Goal: Task Accomplishment & Management: Use online tool/utility

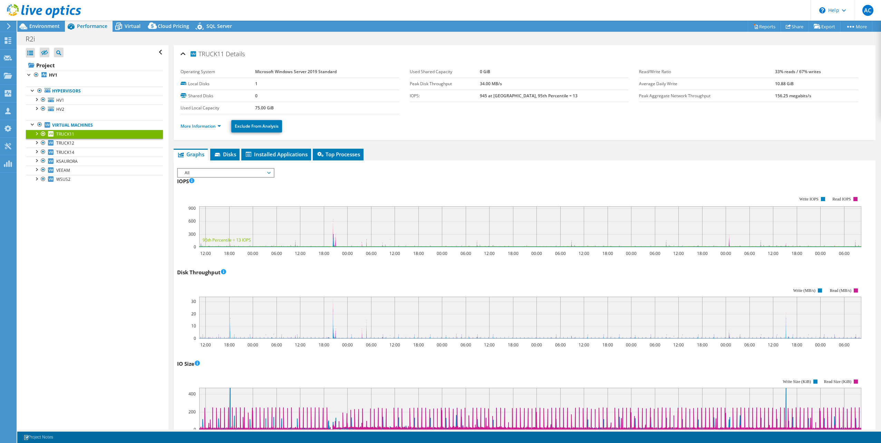
select select "[GEOGRAPHIC_DATA]"
select select "CAD"
click at [60, 284] on div "Open All Close All Hide Excluded Nodes Project Tree Filter" at bounding box center [92, 237] width 151 height 385
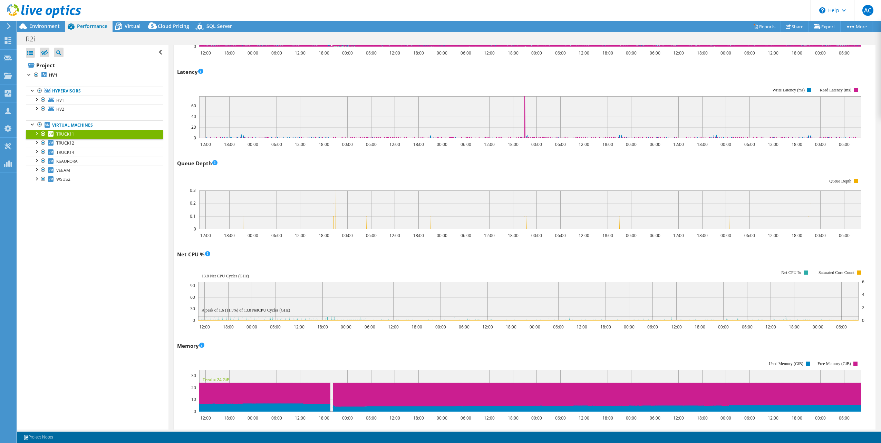
scroll to position [414, 0]
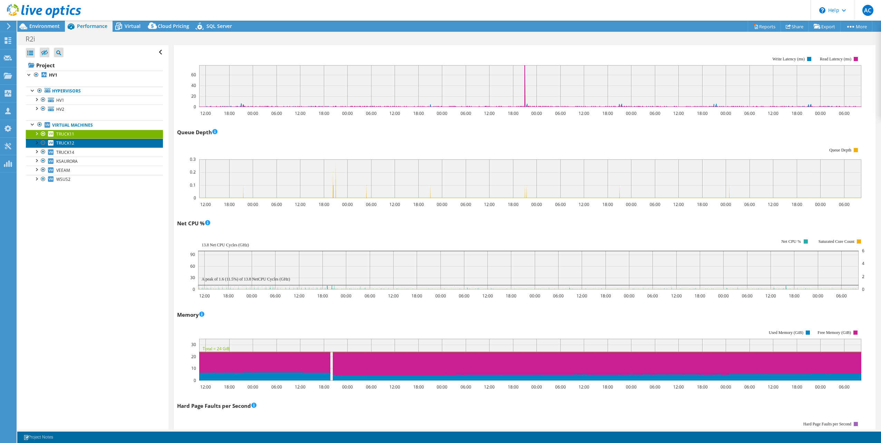
click at [82, 141] on link "TRUCK12" at bounding box center [94, 143] width 137 height 9
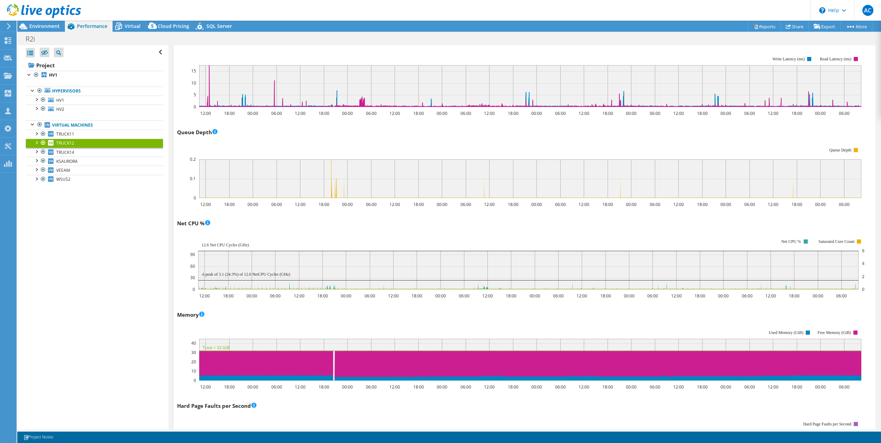
scroll to position [0, 0]
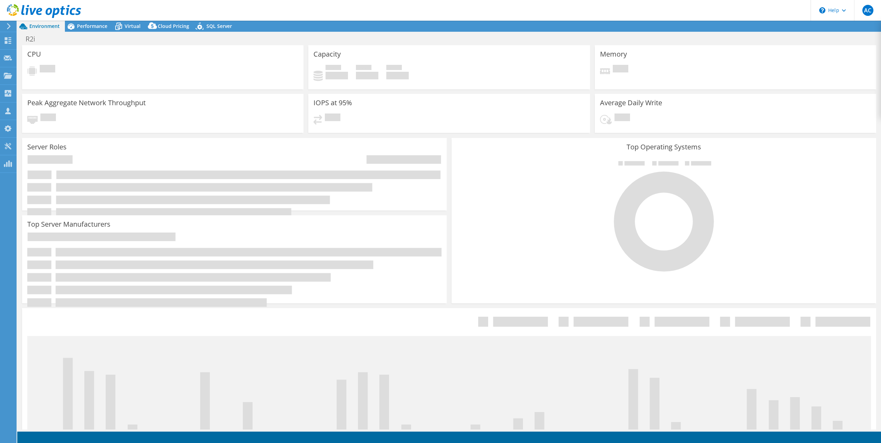
select select "[GEOGRAPHIC_DATA]"
select select "CAD"
